Goal: Find specific page/section: Find specific page/section

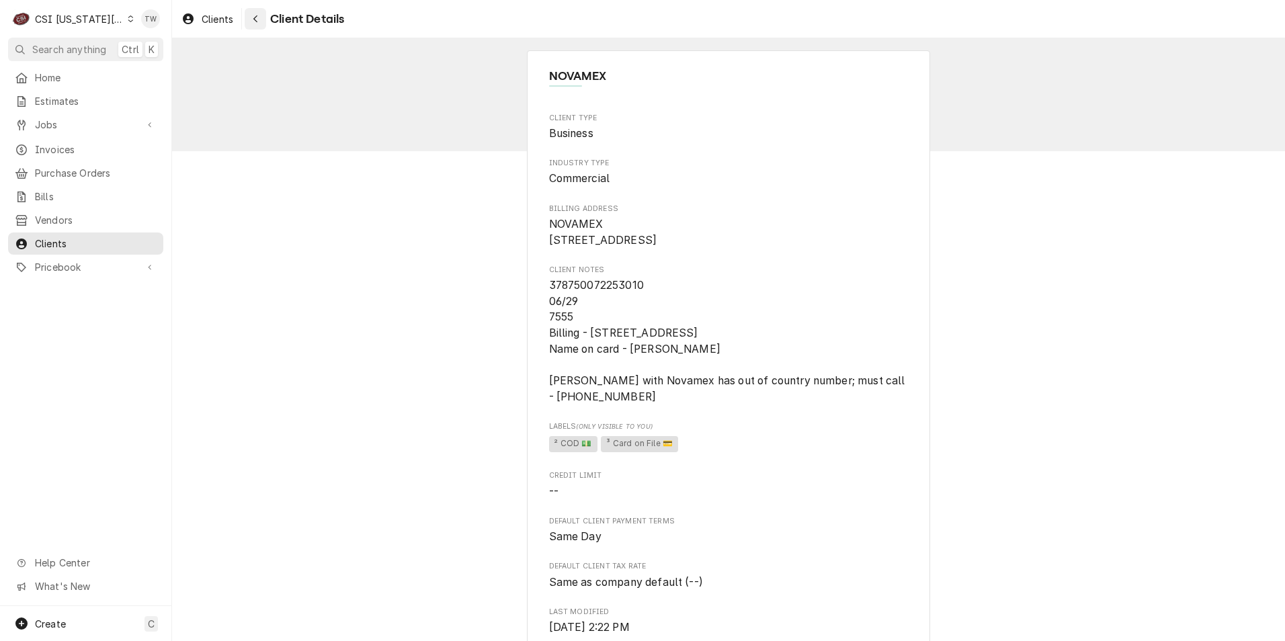
click at [265, 23] on button "Navigate back" at bounding box center [256, 19] width 22 height 22
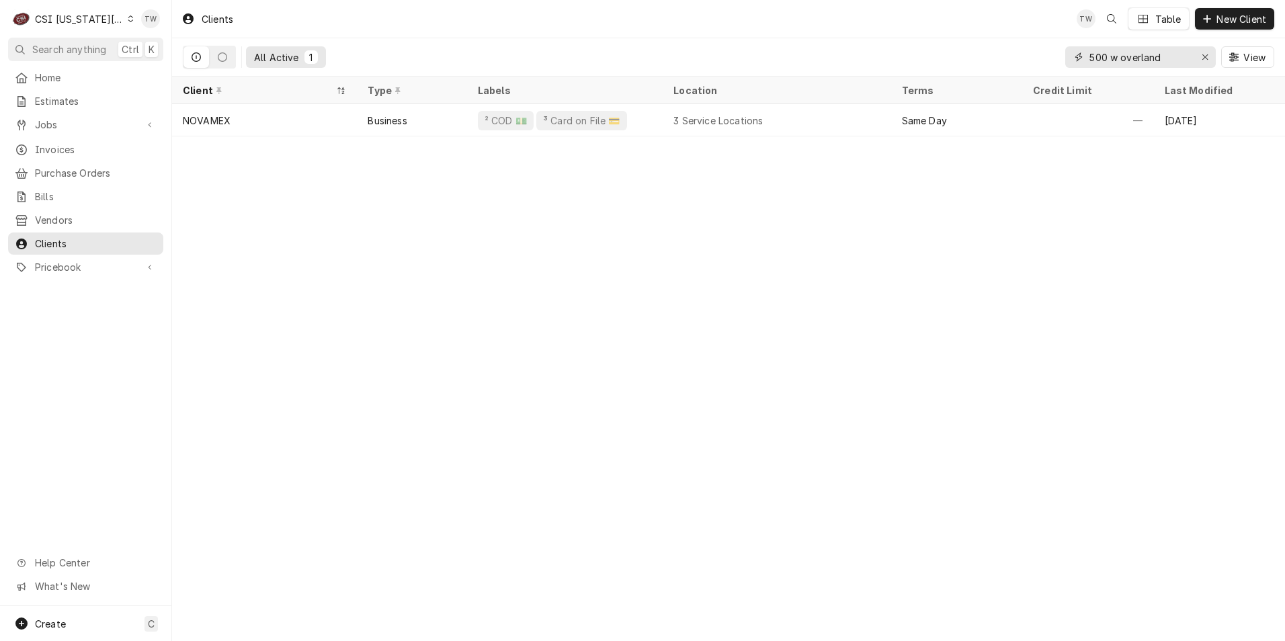
drag, startPoint x: 1159, startPoint y: 59, endPoint x: 1054, endPoint y: 53, distance: 105.7
click at [1054, 53] on div "All Active 1 500 w overland View" at bounding box center [728, 57] width 1091 height 38
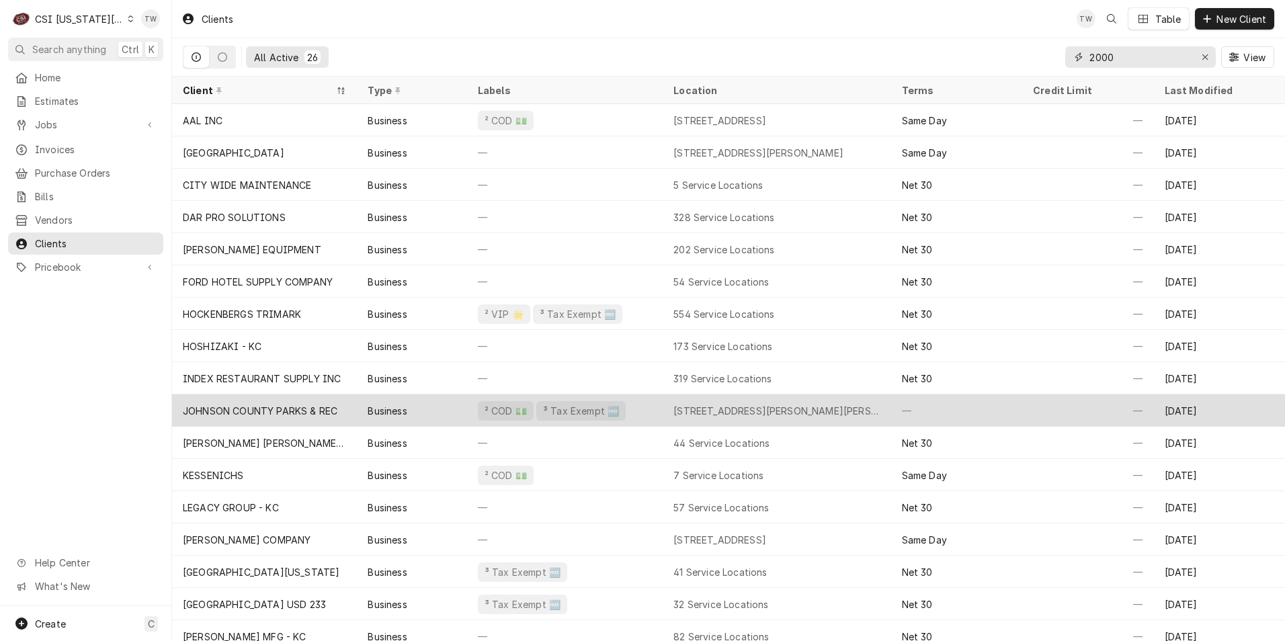
type input "2000"
click at [452, 409] on div "Business" at bounding box center [412, 411] width 110 height 32
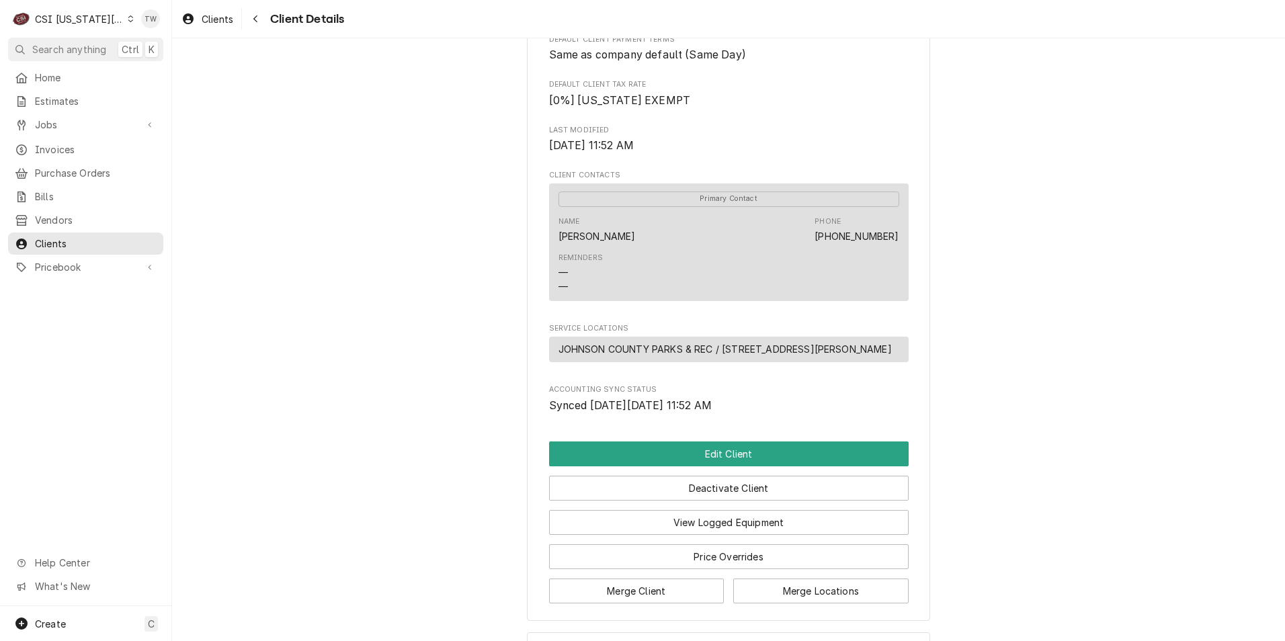
scroll to position [403, 0]
